Goal: Task Accomplishment & Management: Use online tool/utility

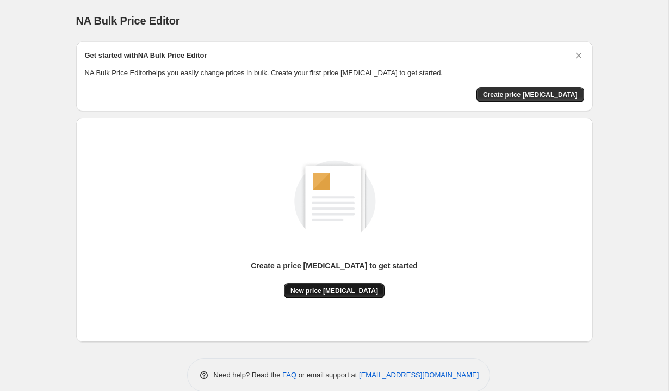
click at [356, 290] on span "New price [MEDICAL_DATA]" at bounding box center [334, 290] width 88 height 9
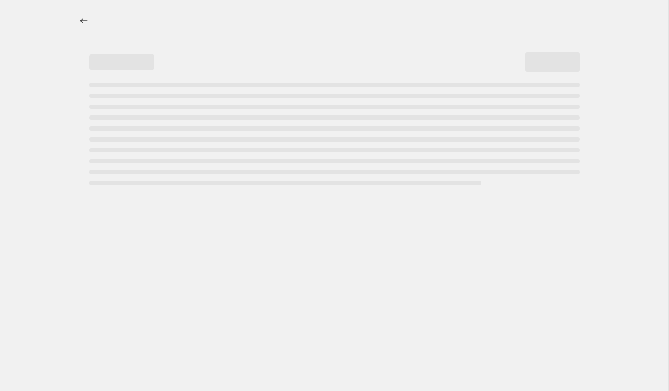
select select "percentage"
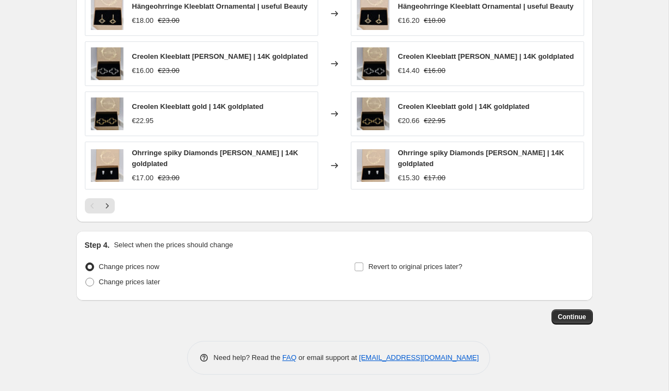
scroll to position [704, 0]
